Goal: Information Seeking & Learning: Learn about a topic

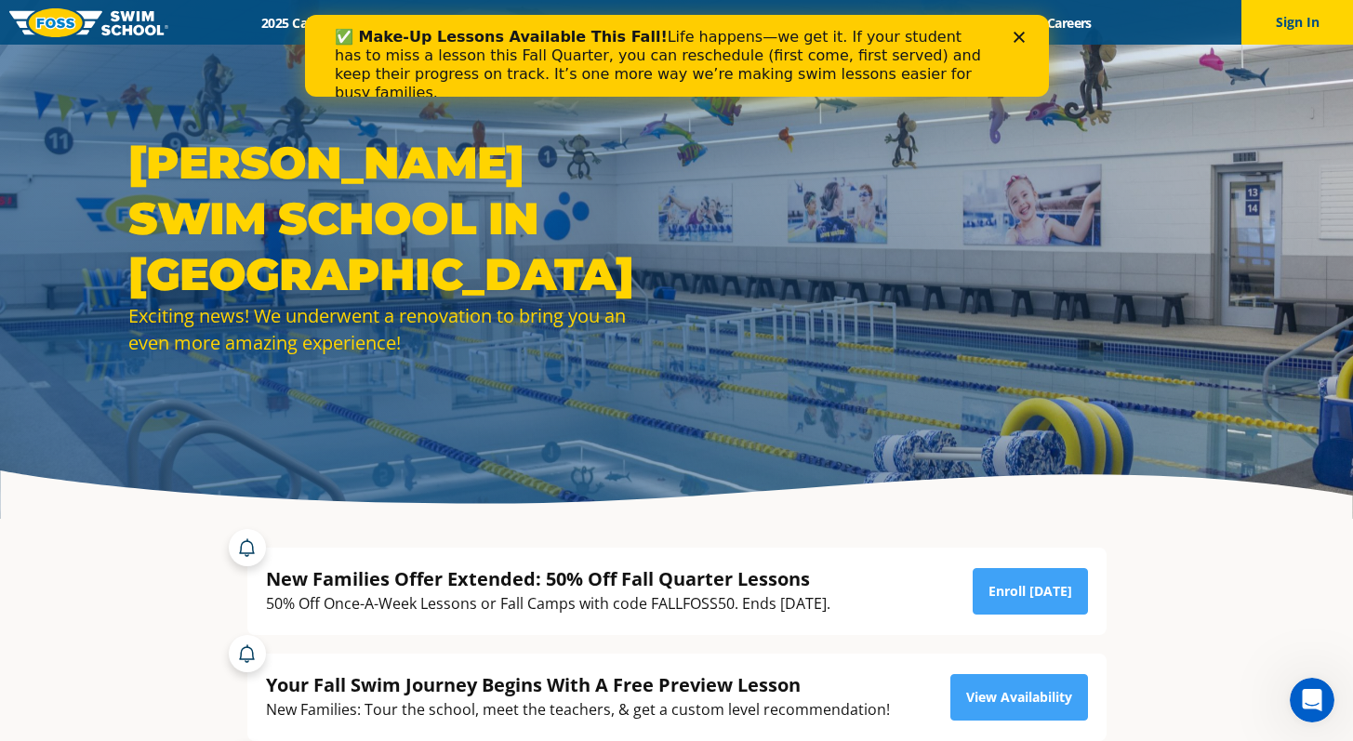
click at [1016, 38] on polygon "Close" at bounding box center [1018, 37] width 11 height 11
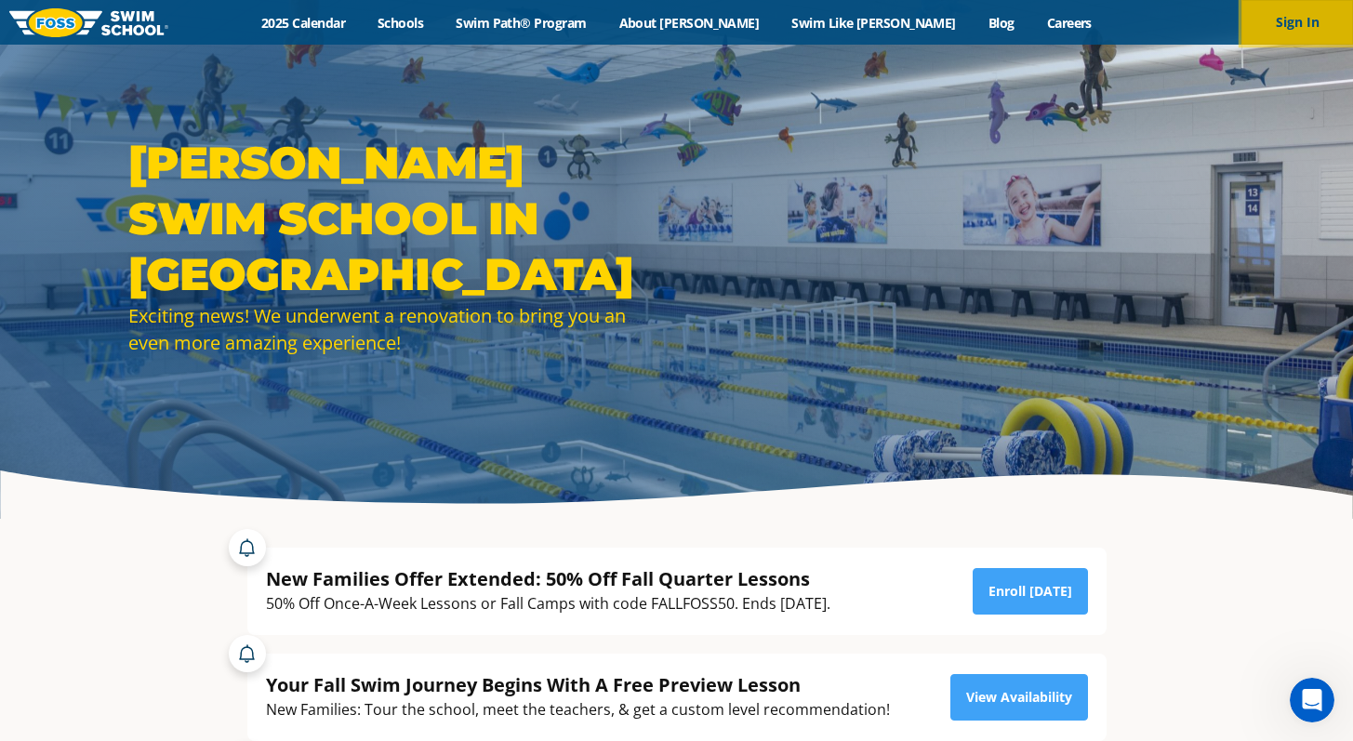
click at [1298, 14] on button "Sign In" at bounding box center [1297, 22] width 112 height 45
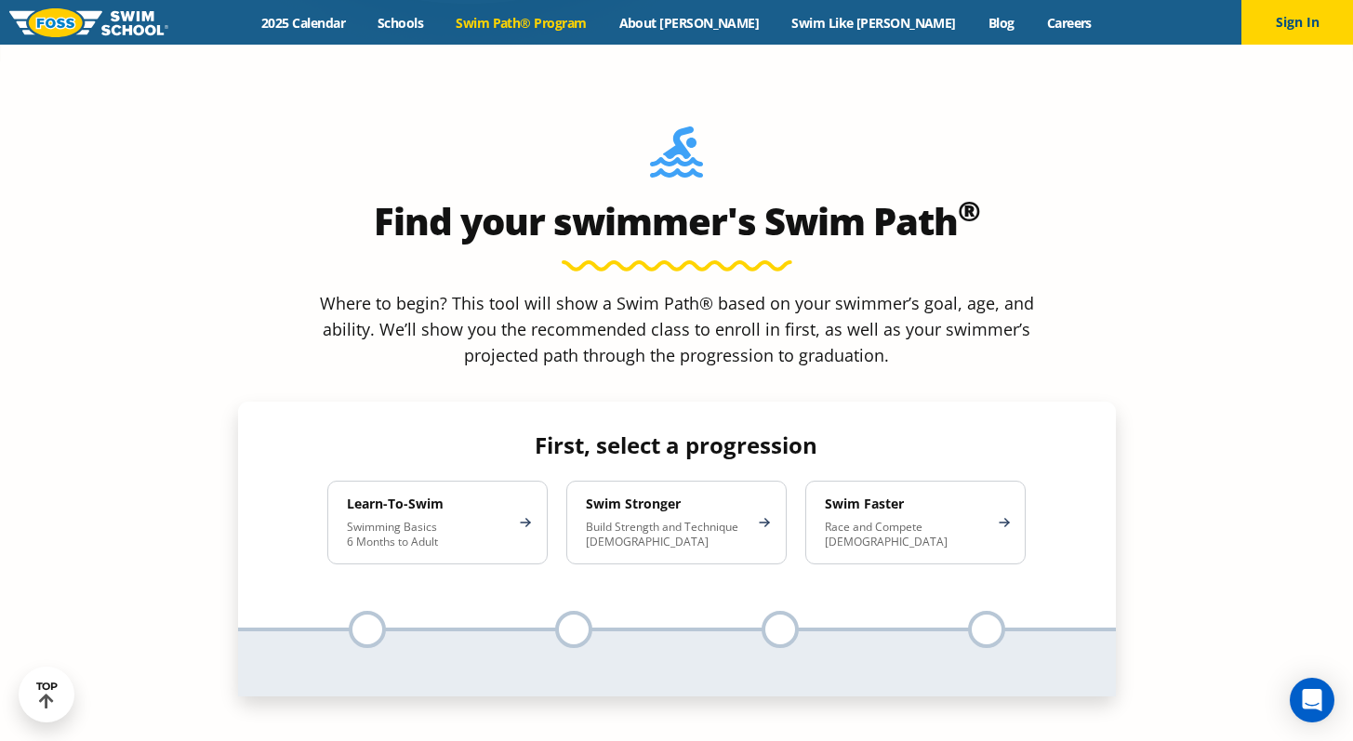
scroll to position [1580, 0]
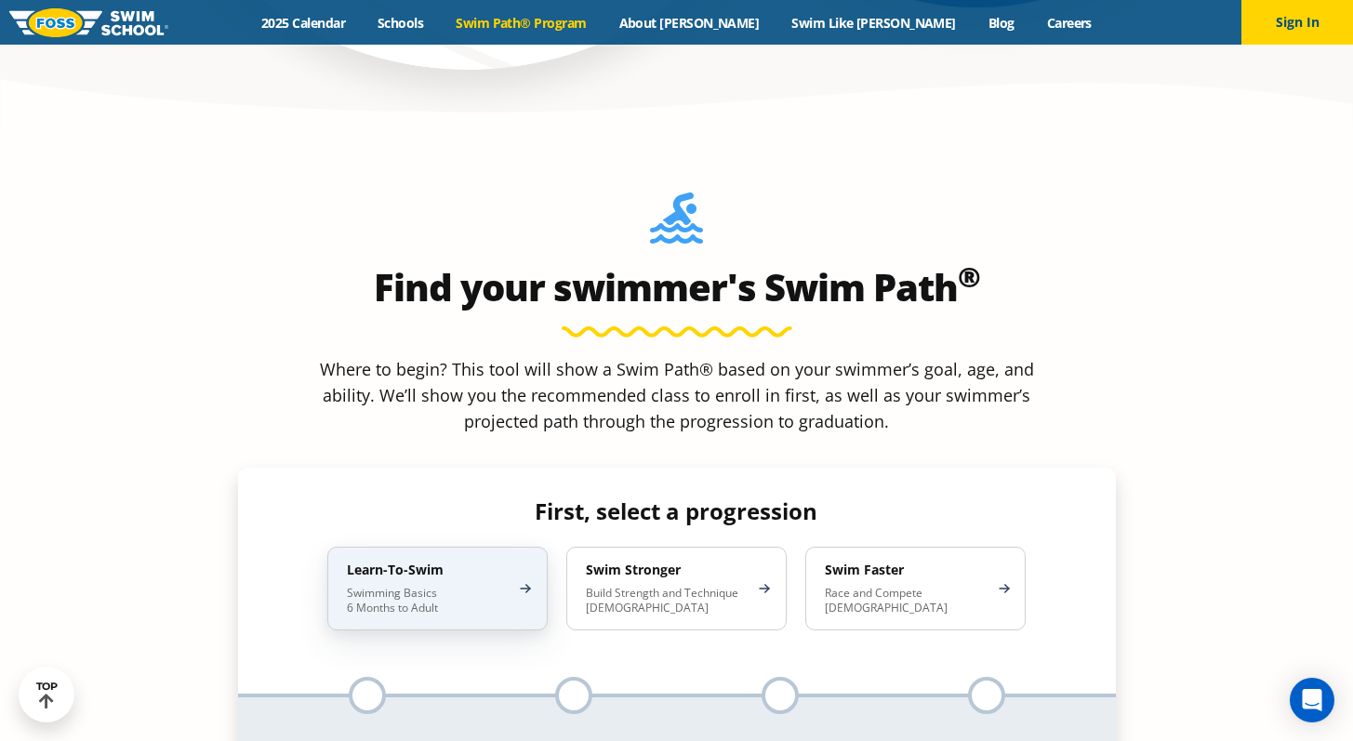
click at [439, 586] on p "Swimming Basics 6 Months to Adult" at bounding box center [428, 601] width 163 height 30
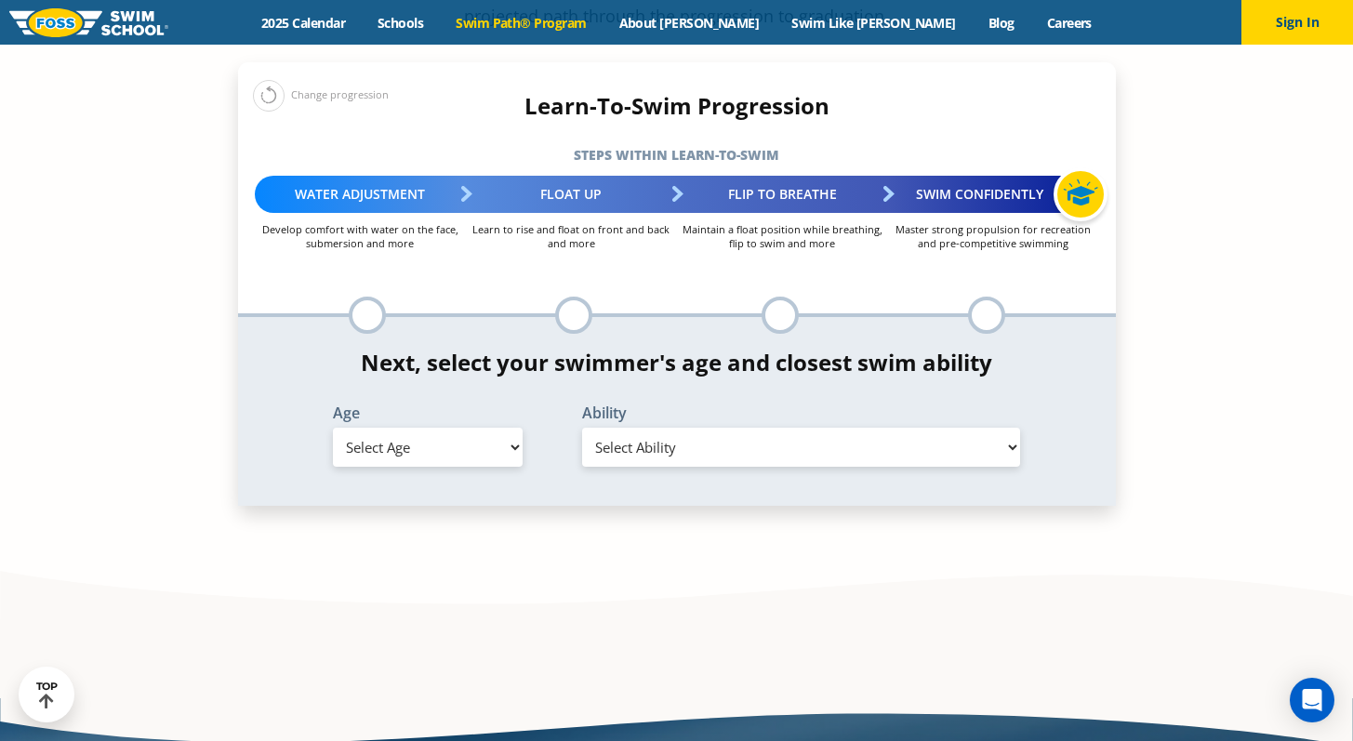
scroll to position [1982, 0]
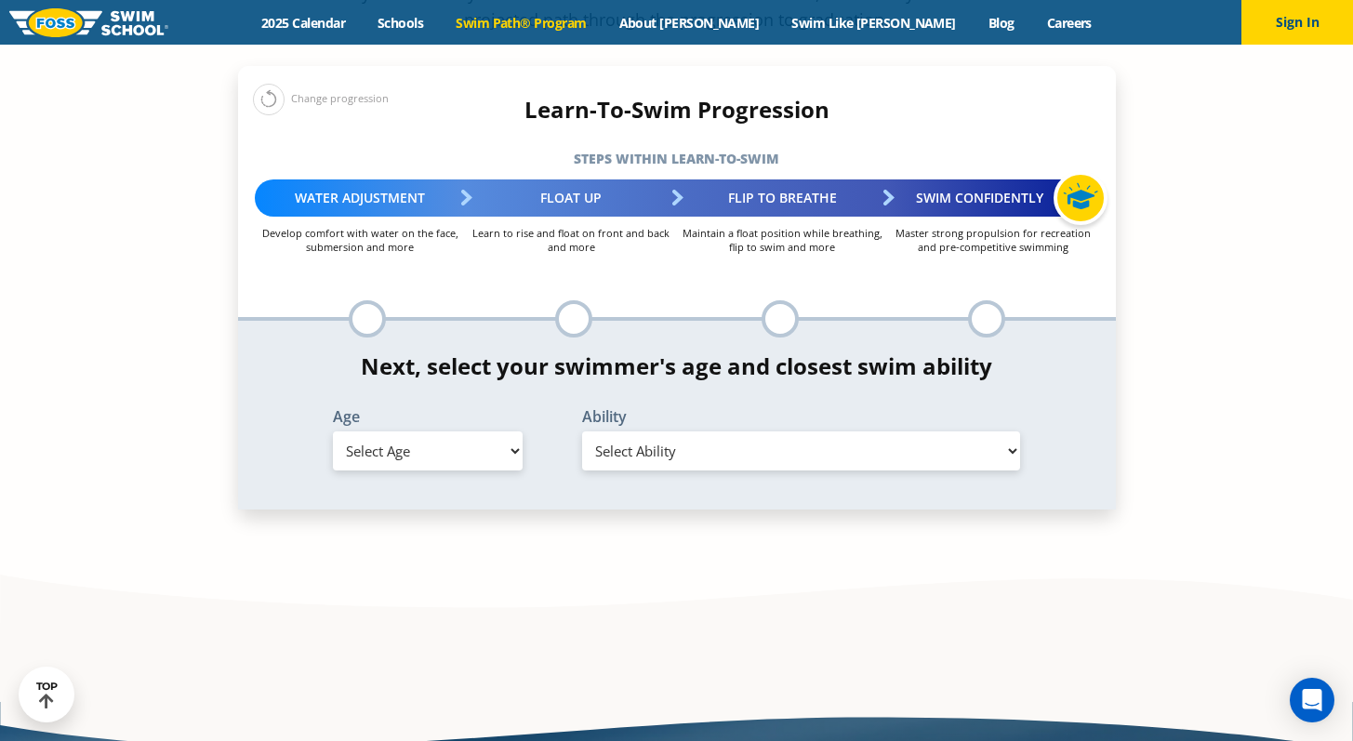
click at [509, 431] on select "Select Age 6 months - 1 year 1 year 2 years 3 years 4 years 5 years 6 years 7 y…" at bounding box center [428, 450] width 190 height 39
select select "5-years"
click at [333, 431] on select "Select Age 6 months - 1 year 1 year 2 years 3 years 4 years 5 years 6 years 7 y…" at bounding box center [428, 450] width 190 height 39
click at [1011, 431] on select "Select Ability First in-water experience When in the water, reliant on a life j…" at bounding box center [801, 450] width 439 height 39
click at [582, 431] on select "Select Ability First in-water experience When in the water, reliant on a life j…" at bounding box center [801, 450] width 439 height 39
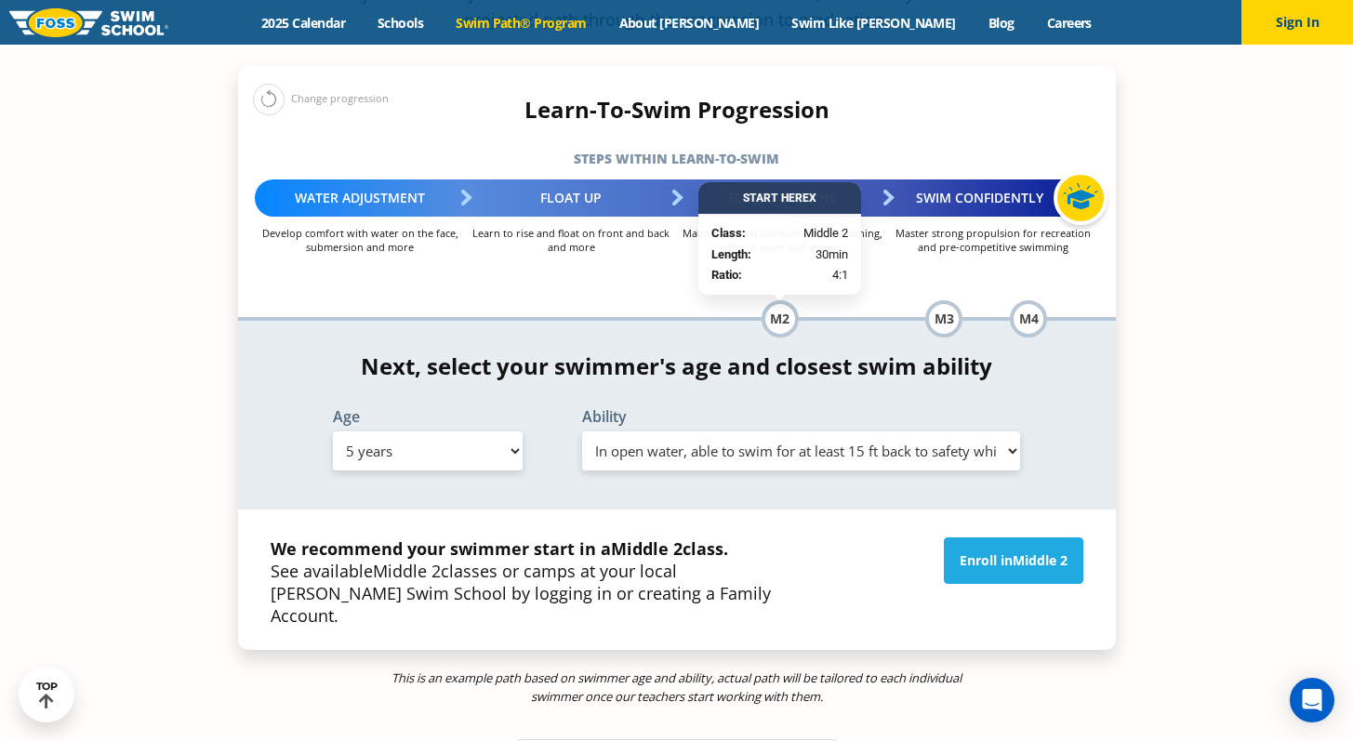
click at [1014, 431] on select "Select Ability First in-water experience When in the water, reliant on a life j…" at bounding box center [801, 450] width 439 height 39
select select "5-years-swims-front-crawl-and-backstroke-for-25-ft-with-a-flip-from-stomach-to-…"
click at [582, 431] on select "Select Ability First in-water experience When in the water, reliant on a life j…" at bounding box center [801, 450] width 439 height 39
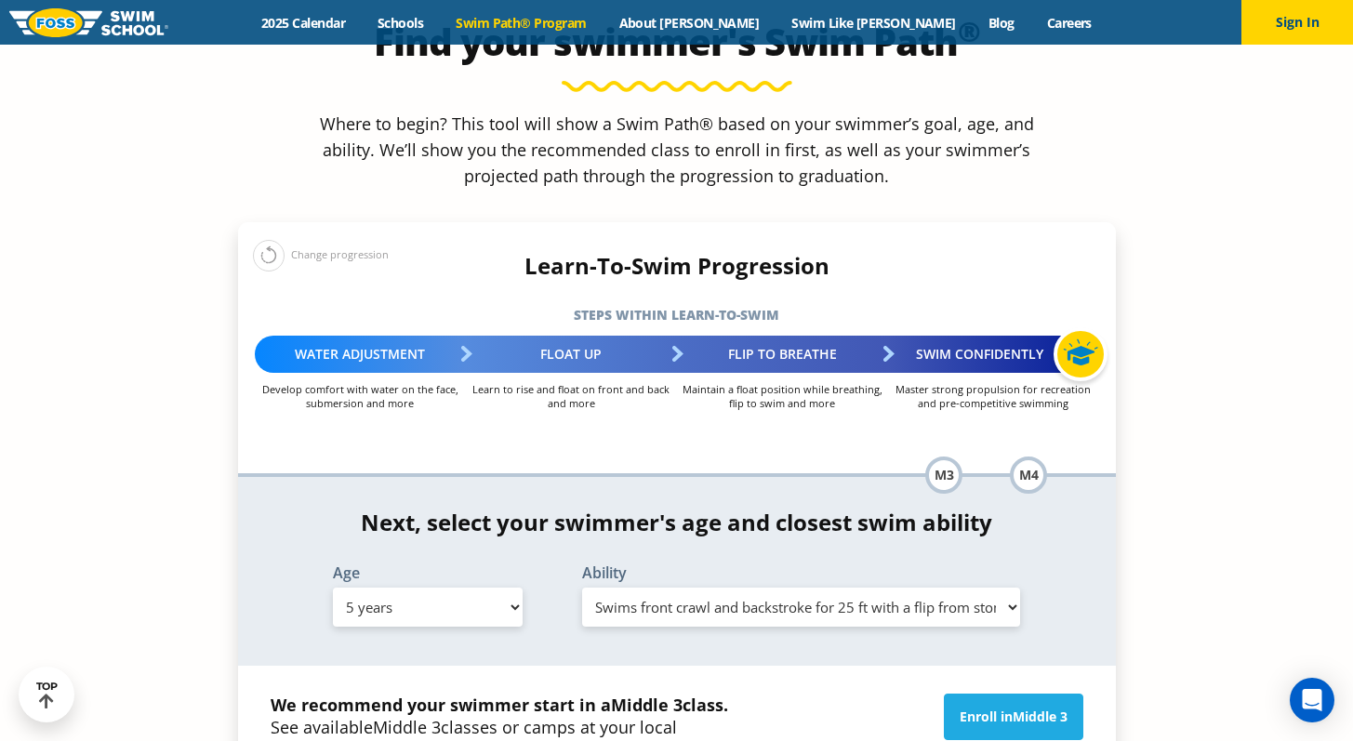
scroll to position [1822, 0]
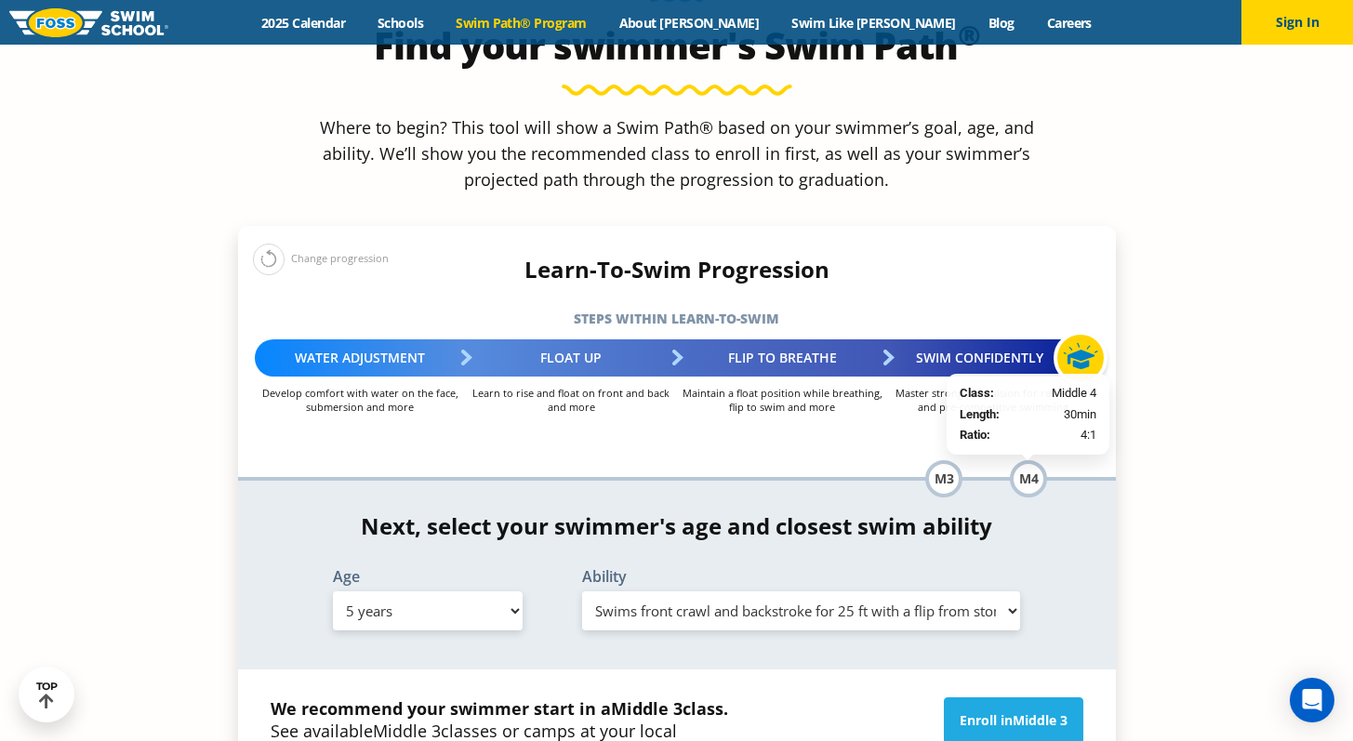
click at [1031, 460] on div "M4" at bounding box center [1028, 478] width 37 height 37
click at [939, 460] on div "M3" at bounding box center [943, 478] width 37 height 37
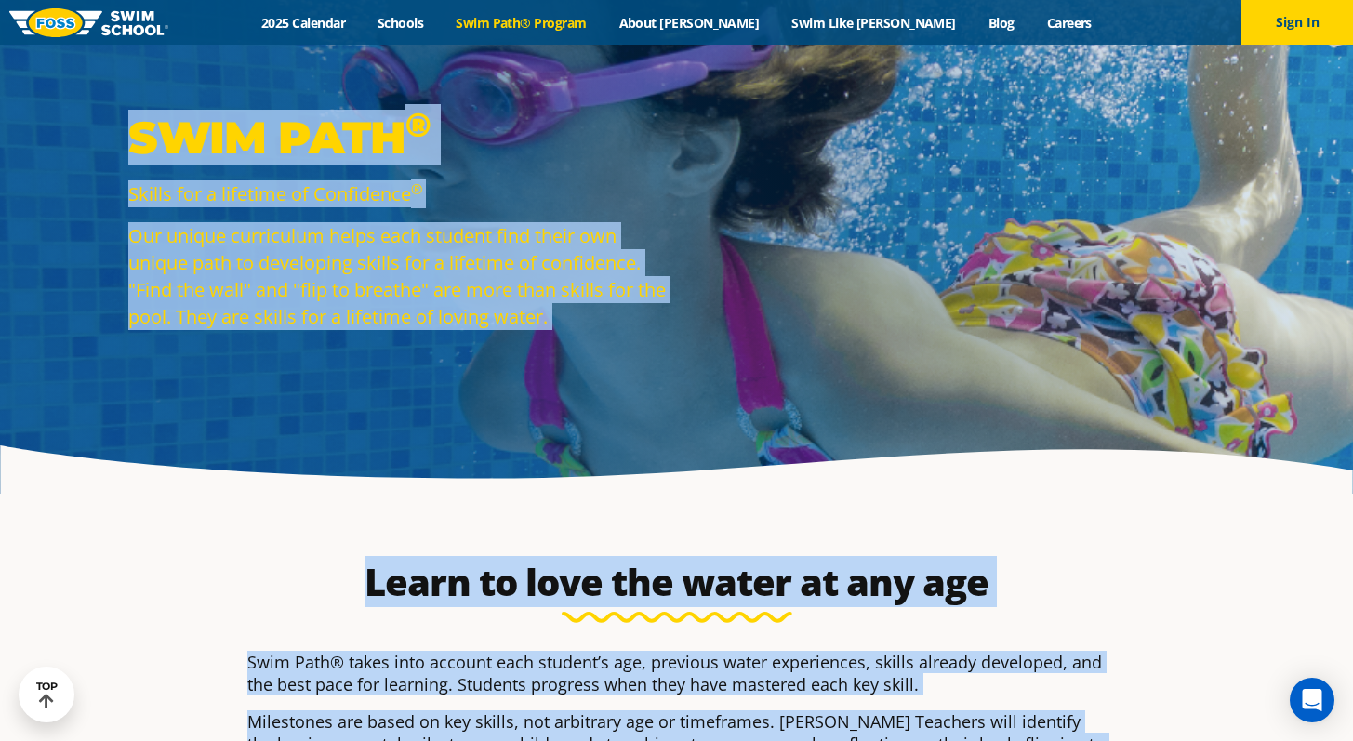
scroll to position [0, 0]
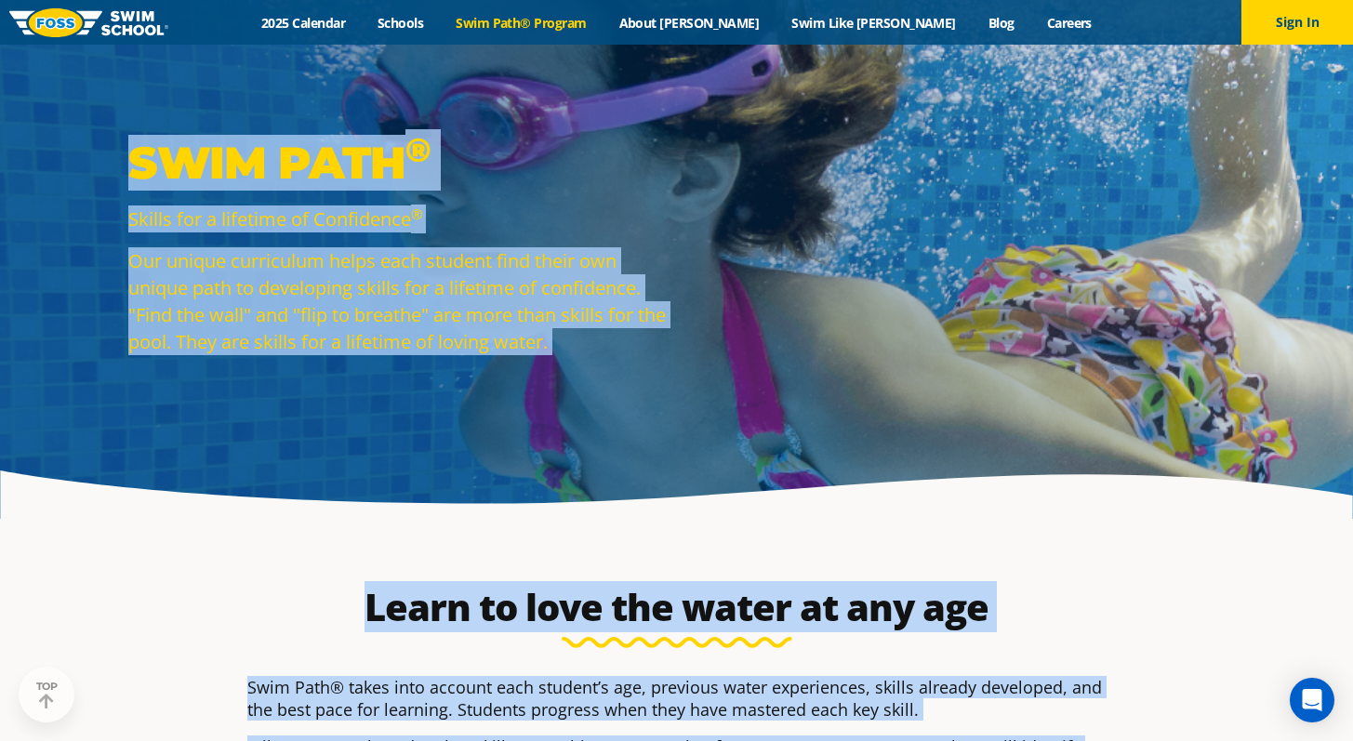
drag, startPoint x: 1366, startPoint y: 276, endPoint x: 1366, endPoint y: 38, distance: 238.0
